Goal: Check status: Check status

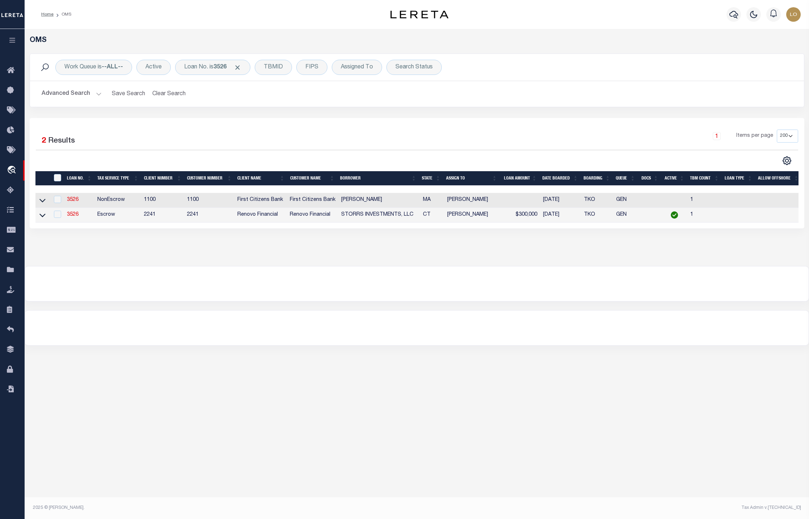
select select "200"
click at [43, 213] on icon at bounding box center [42, 215] width 6 height 8
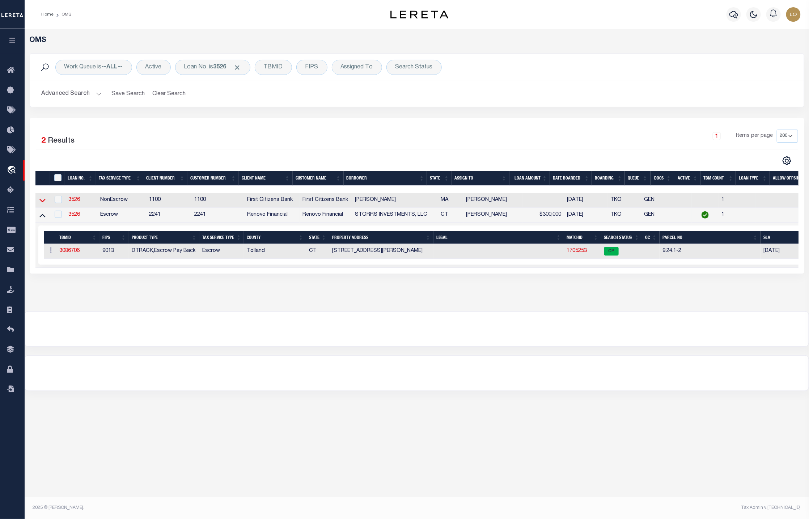
click at [44, 201] on icon at bounding box center [42, 201] width 6 height 4
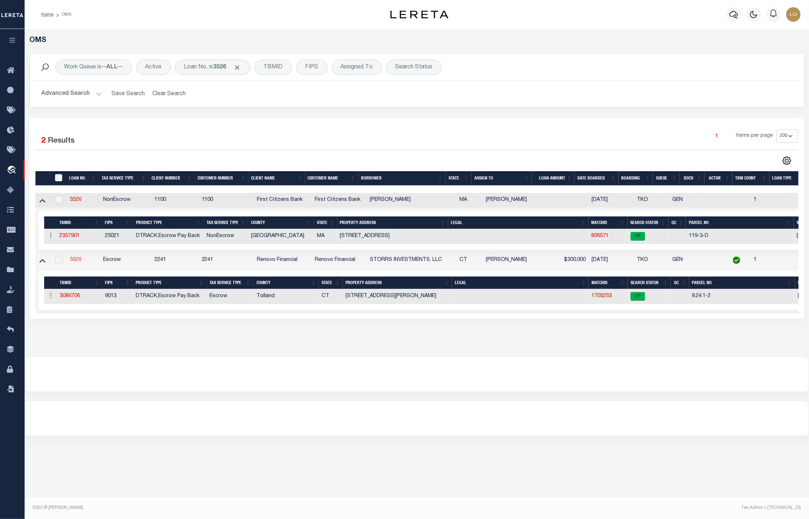
click at [74, 262] on link "3526" at bounding box center [76, 259] width 12 height 5
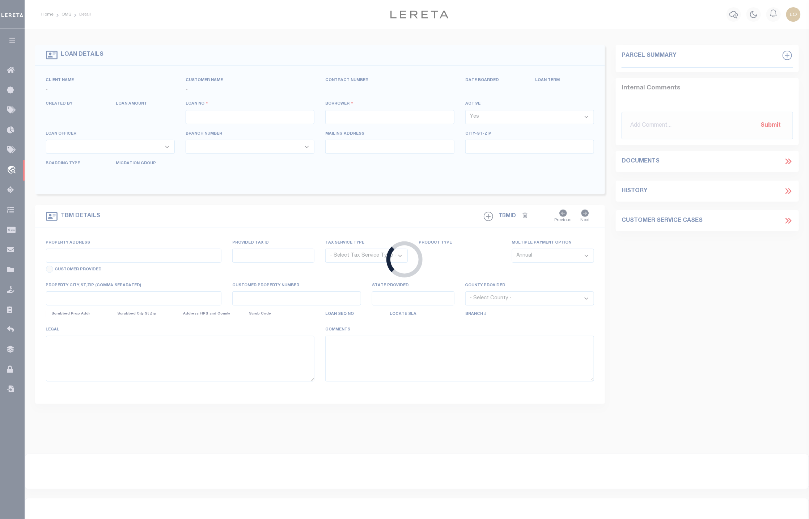
type input "3526"
type input "STORRS INVESTMENTS, LLC"
select select
type input "[STREET_ADDRESS][PERSON_NAME]"
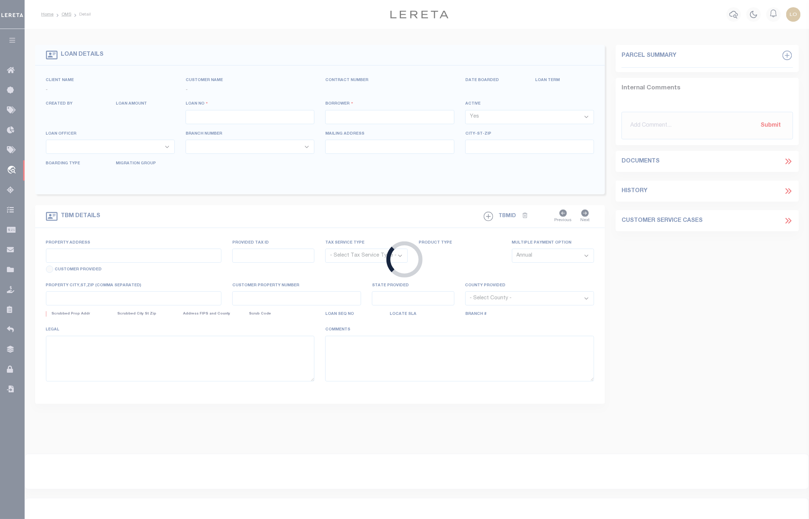
type input "[GEOGRAPHIC_DATA]"
select select "Escrow"
select select "25066"
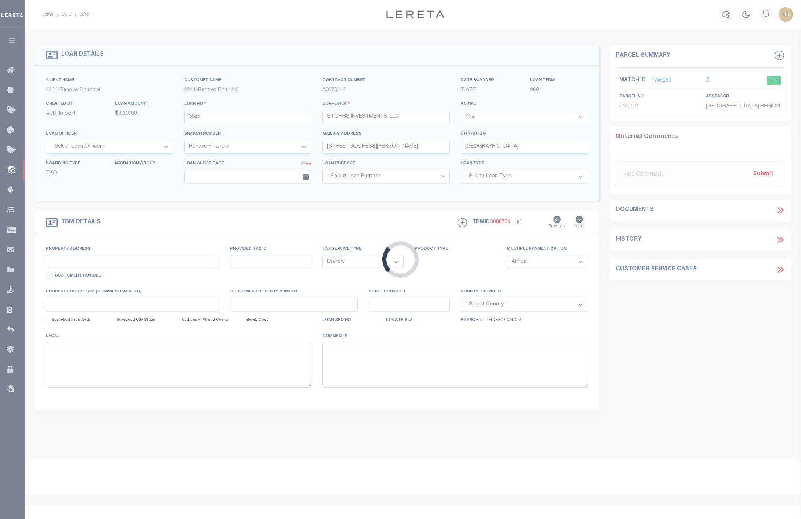
type input "[STREET_ADDRESS][PERSON_NAME]"
type input "0009 0024 1-2"
type input "Storrs [GEOGRAPHIC_DATA], [GEOGRAPHIC_DATA] 06268"
type input "a0k2L00001T3HD9"
type input "CT"
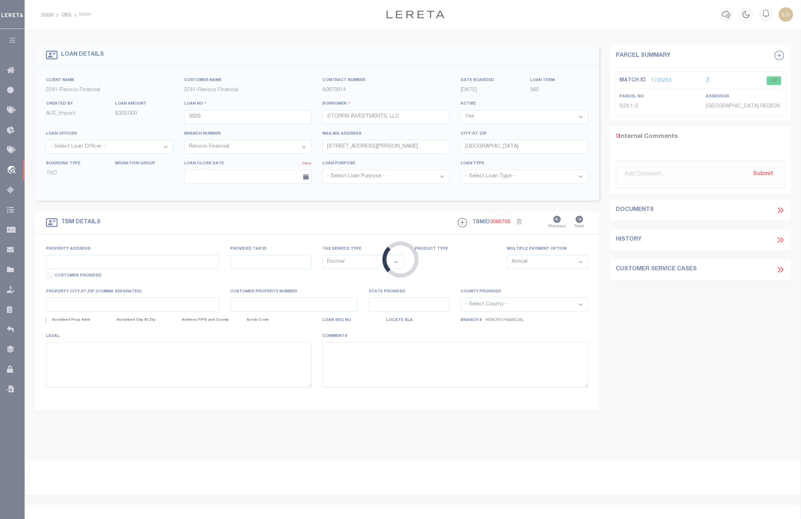
select select
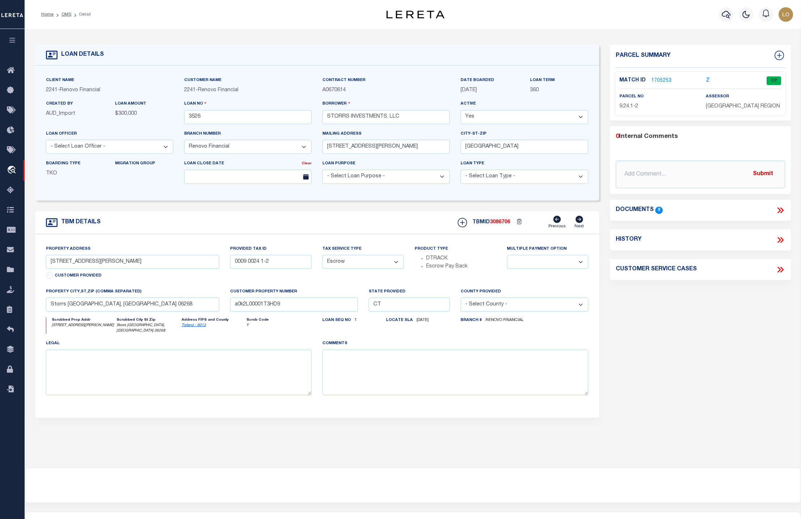
click at [578, 222] on icon at bounding box center [579, 219] width 8 height 7
click at [558, 223] on icon at bounding box center [557, 219] width 8 height 7
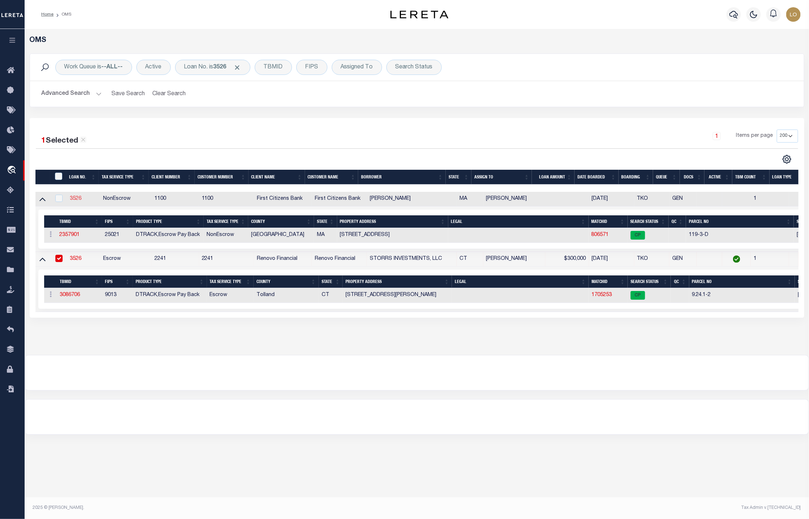
click at [76, 197] on link "3526" at bounding box center [76, 198] width 12 height 5
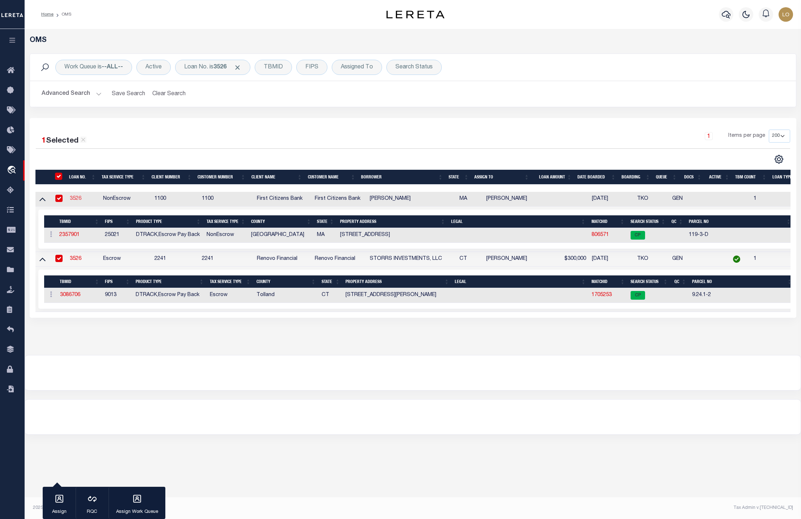
type input "[PERSON_NAME]"
select select "False"
select select
select select "NonEscrow"
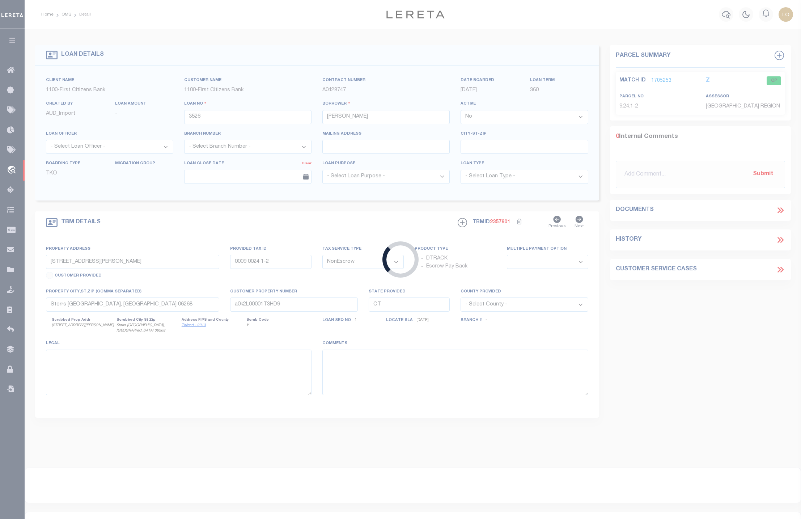
type input "[STREET_ADDRESS]"
select select
type input "WELLESLEY MA 02481"
type input "MA"
select select
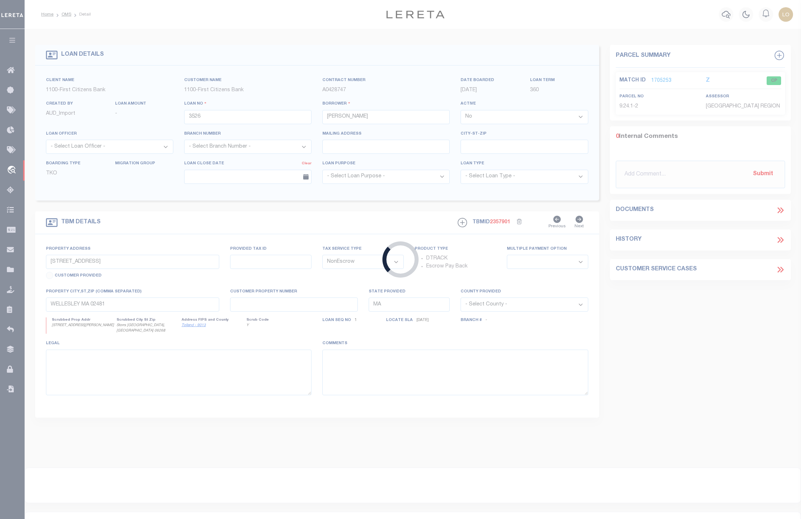
select select "3270"
select select "2084"
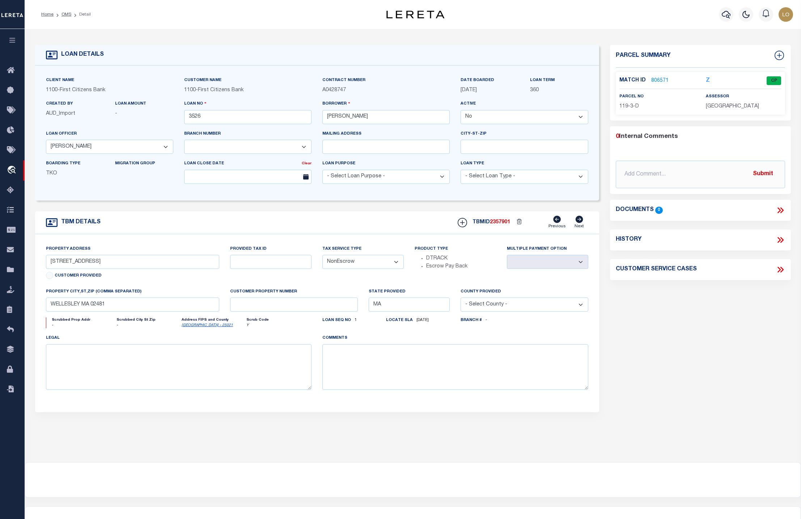
click at [578, 223] on icon at bounding box center [579, 219] width 8 height 7
click at [558, 223] on icon at bounding box center [557, 219] width 8 height 7
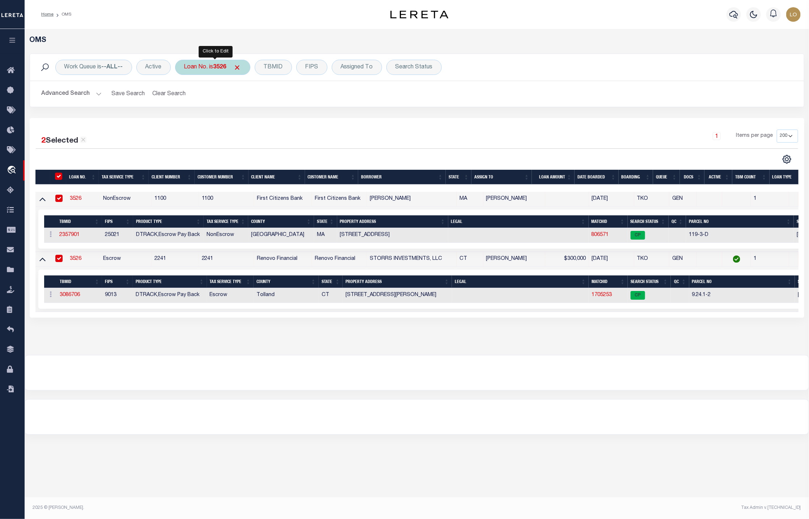
click at [207, 71] on div "Loan No. is 3526" at bounding box center [212, 67] width 75 height 15
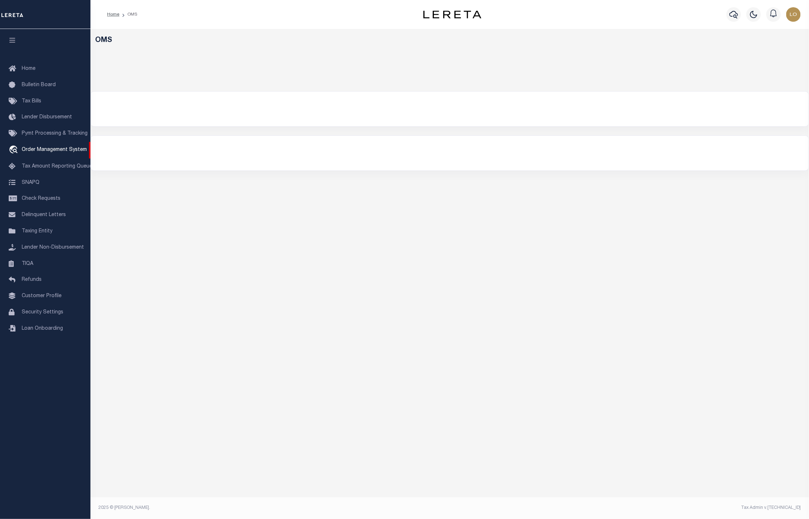
select select "200"
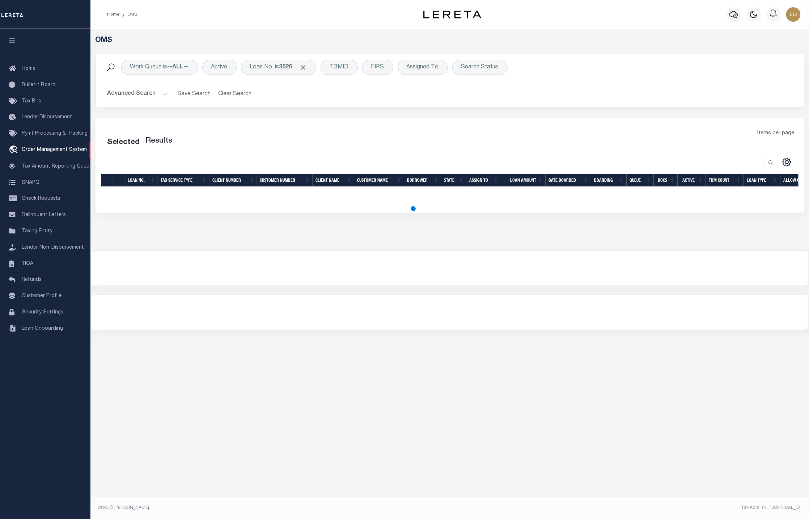
select select "200"
